Goal: Task Accomplishment & Management: Complete application form

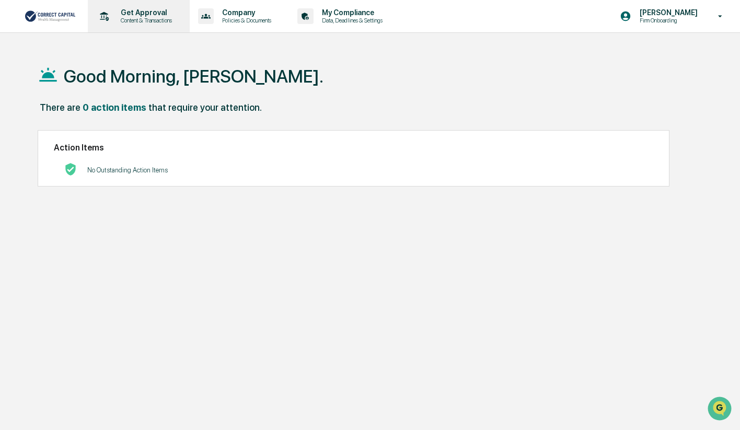
click at [143, 18] on p "Content & Transactions" at bounding box center [144, 20] width 65 height 7
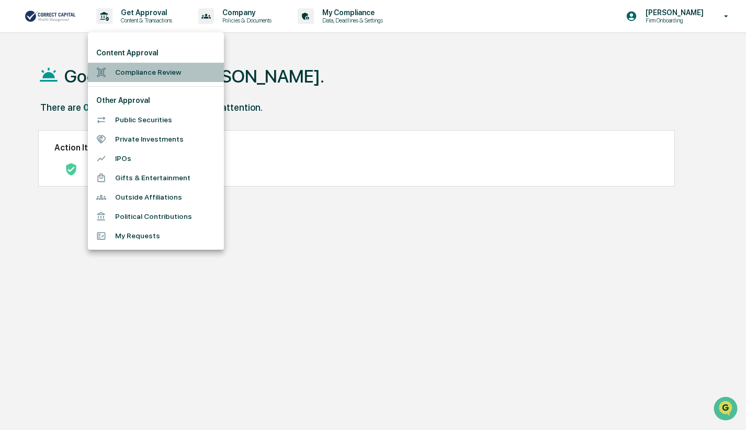
click at [142, 68] on li "Compliance Review" at bounding box center [156, 72] width 136 height 19
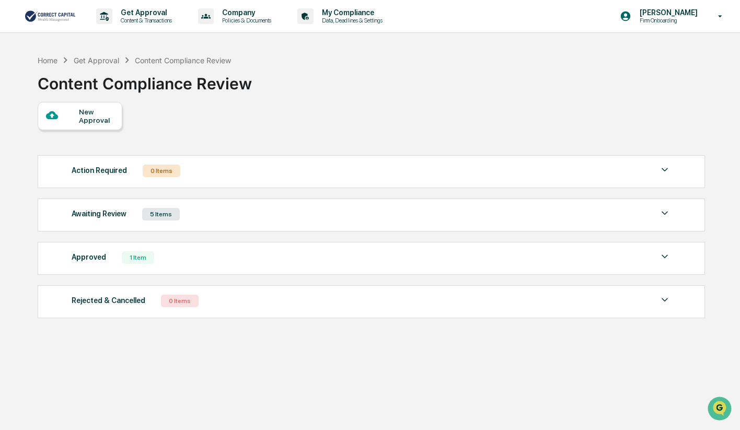
click at [63, 113] on div at bounding box center [62, 115] width 33 height 13
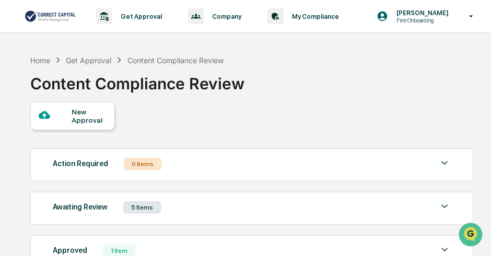
click at [303, 113] on div "New Approval Action Required 0 Items No data to display Show 5 Page 1 of 0 |< <…" at bounding box center [251, 209] width 442 height 215
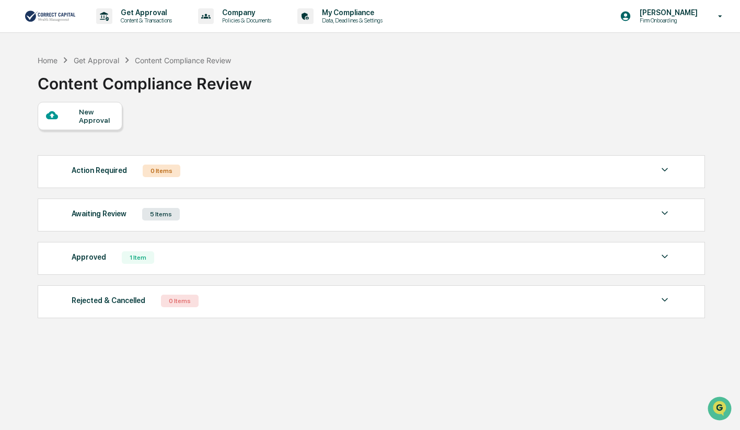
click at [103, 114] on div "New Approval" at bounding box center [96, 116] width 35 height 17
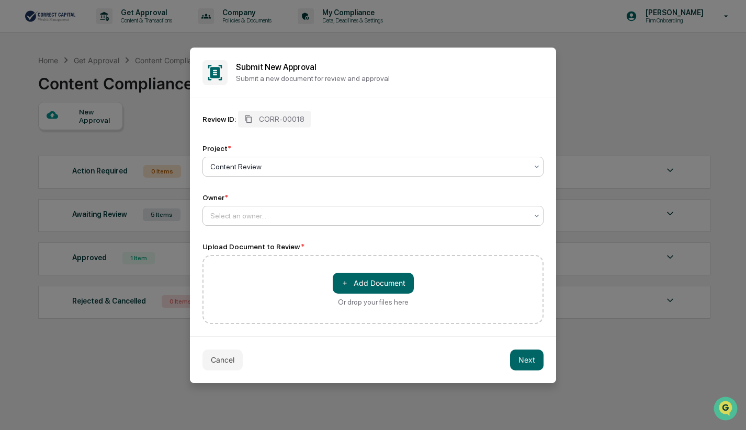
click at [242, 221] on div "Select an owner..." at bounding box center [368, 216] width 327 height 15
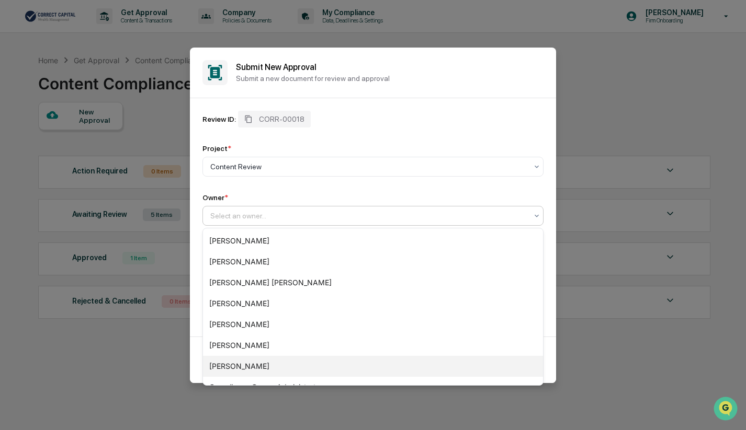
click at [245, 368] on div "[PERSON_NAME]" at bounding box center [373, 366] width 340 height 21
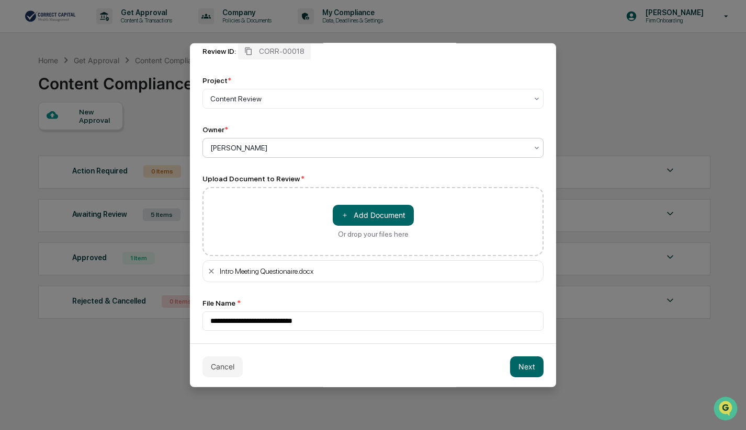
scroll to position [67, 0]
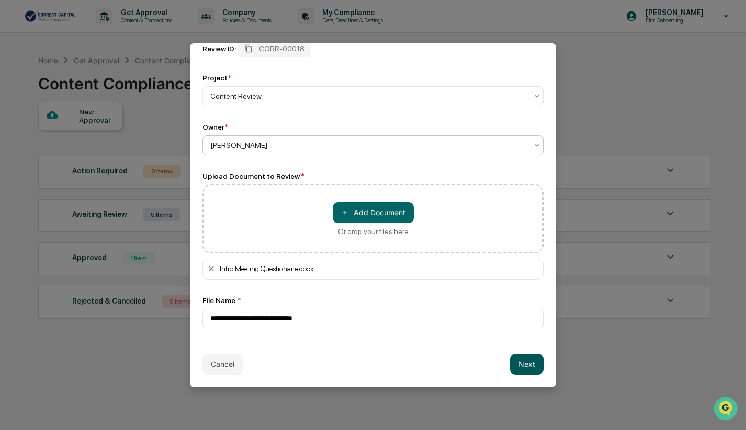
click at [521, 367] on button "Next" at bounding box center [526, 363] width 33 height 21
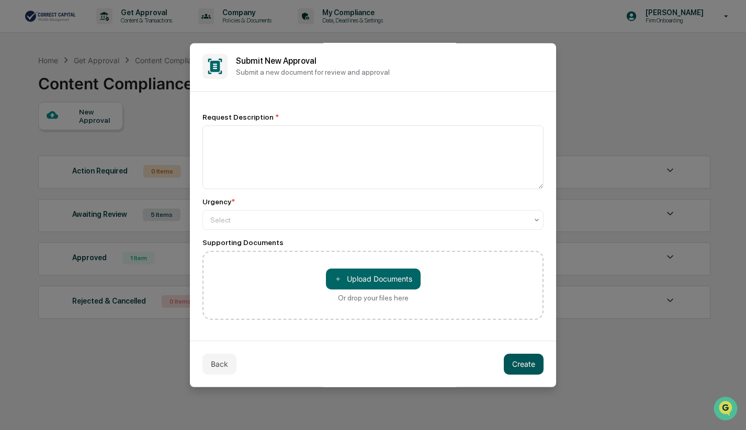
scroll to position [2, 0]
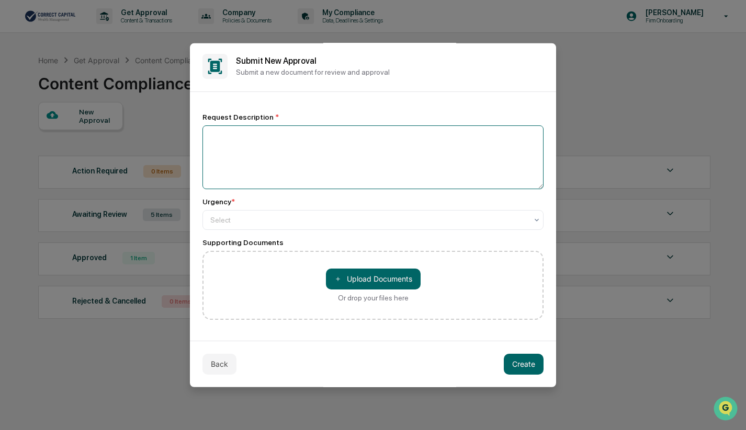
click at [242, 135] on textarea at bounding box center [372, 157] width 341 height 64
type textarea "*"
type textarea "**********"
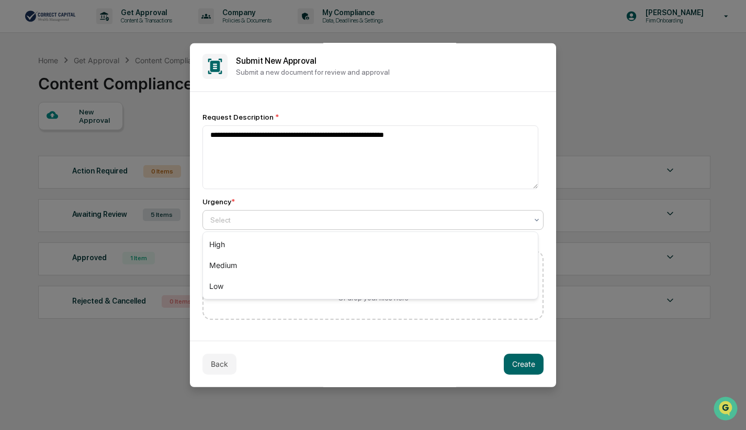
click at [231, 222] on div at bounding box center [368, 219] width 317 height 10
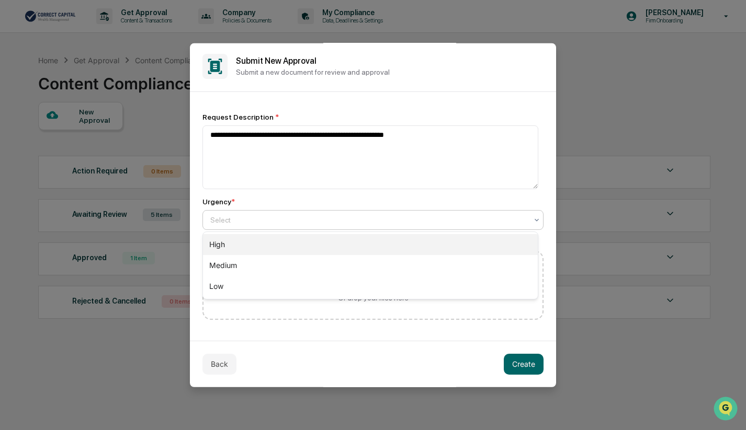
click at [228, 248] on div "High" at bounding box center [370, 244] width 335 height 21
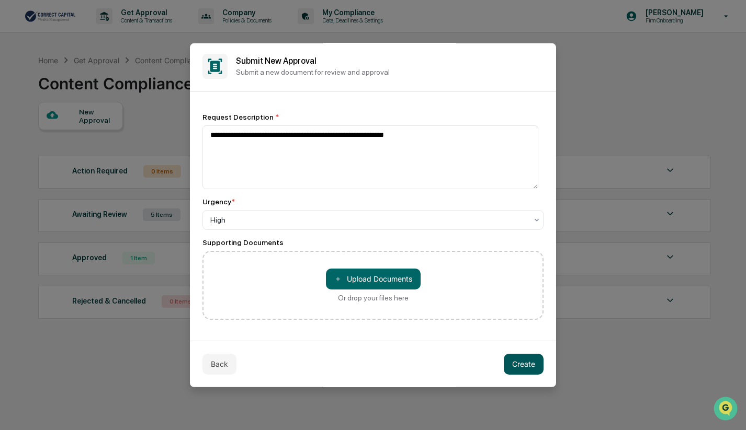
click at [516, 365] on button "Create" at bounding box center [523, 363] width 40 height 21
